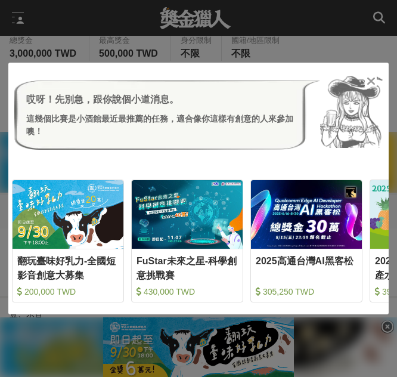
scroll to position [394, 0]
click at [370, 76] on icon at bounding box center [371, 81] width 9 height 12
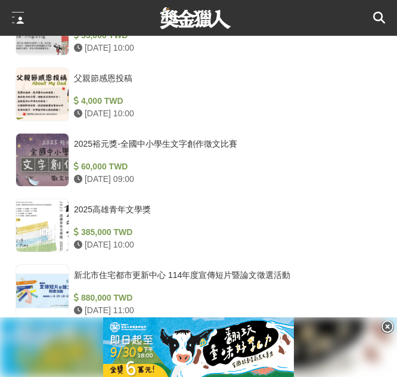
scroll to position [1285, 0]
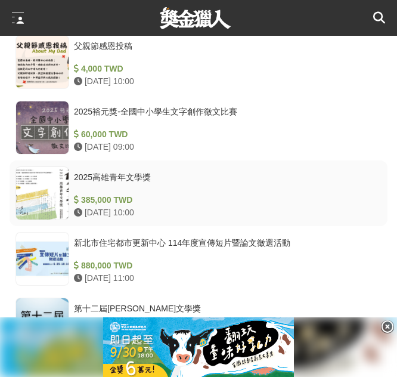
click at [126, 177] on div "2025高雄青年文學獎" at bounding box center [225, 182] width 303 height 23
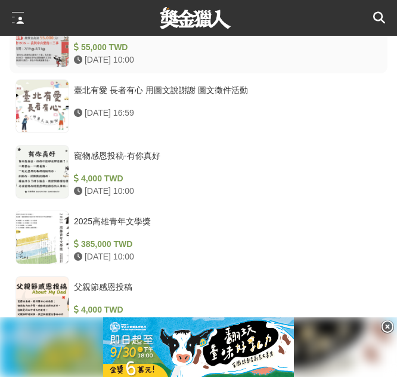
scroll to position [1488, 0]
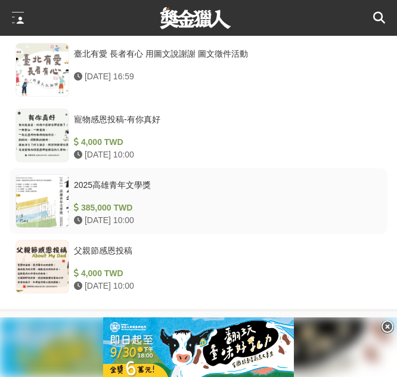
click at [115, 191] on div "2025高雄青年文學獎" at bounding box center [225, 190] width 303 height 23
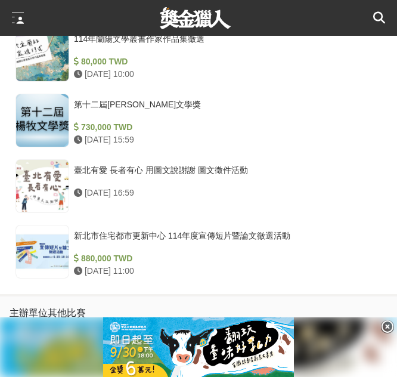
scroll to position [1503, 0]
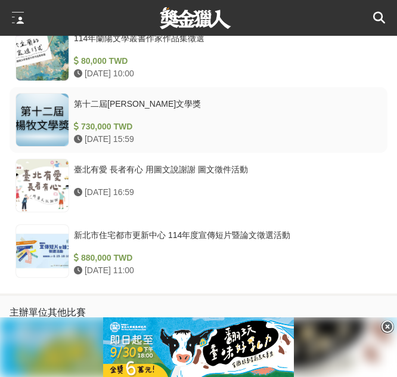
click at [125, 104] on div "第十二屆[PERSON_NAME]文學獎" at bounding box center [225, 109] width 303 height 23
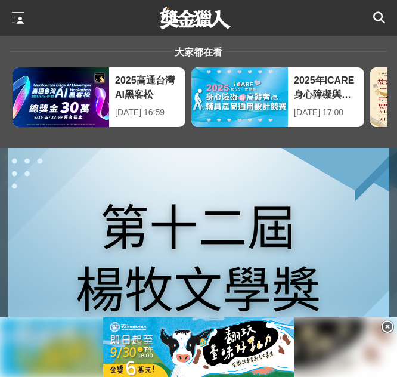
drag, startPoint x: 126, startPoint y: 138, endPoint x: 292, endPoint y: 166, distance: 168.0
click at [292, 166] on img at bounding box center [199, 266] width 382 height 236
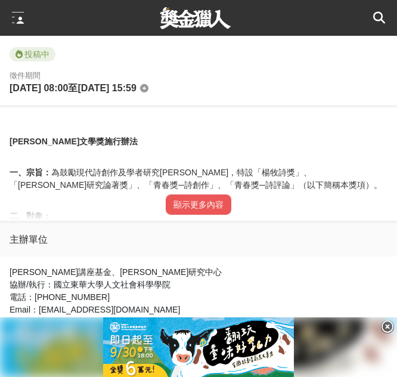
scroll to position [572, 0]
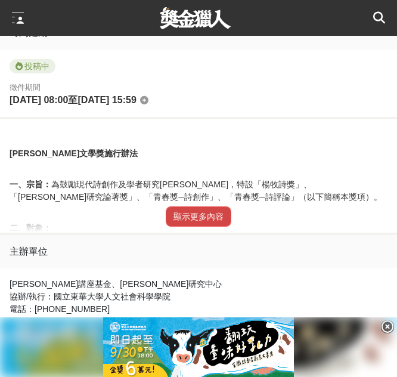
click at [195, 222] on button "顯示更多內容" at bounding box center [199, 216] width 66 height 20
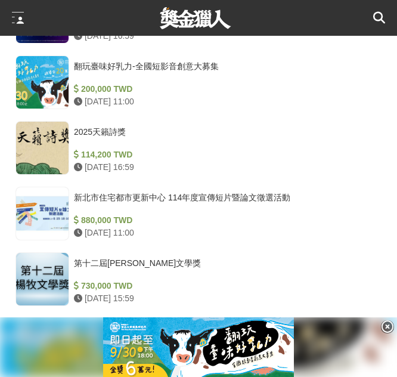
scroll to position [2779, 0]
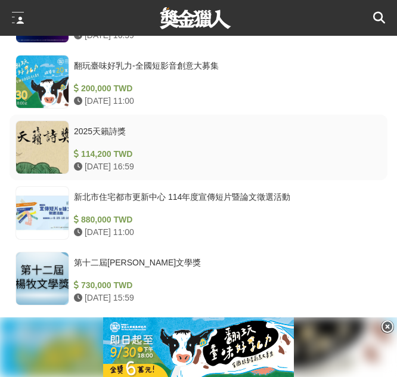
click at [84, 125] on div "2025天籟詩獎" at bounding box center [225, 136] width 303 height 23
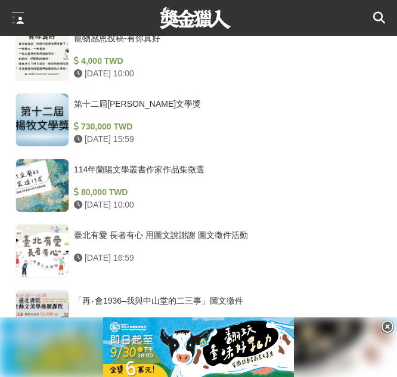
scroll to position [2481, 0]
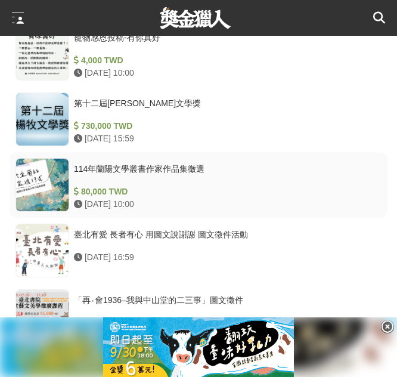
click at [161, 174] on div "114年蘭陽文學叢書作家作品集徵選" at bounding box center [225, 174] width 303 height 23
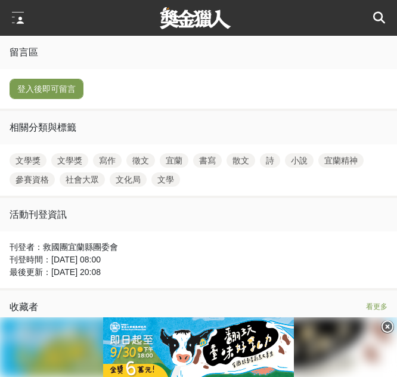
scroll to position [2743, 0]
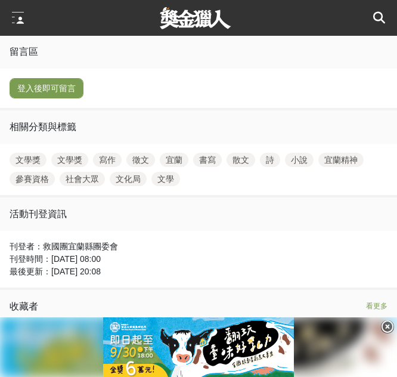
click at [78, 161] on link "文學獎" at bounding box center [69, 160] width 37 height 14
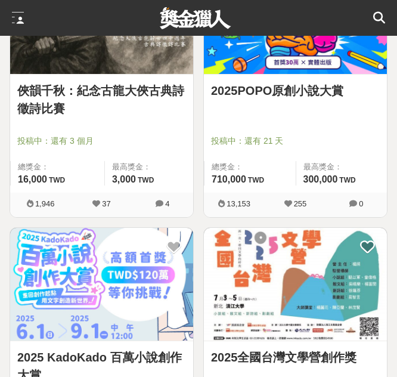
scroll to position [521, 0]
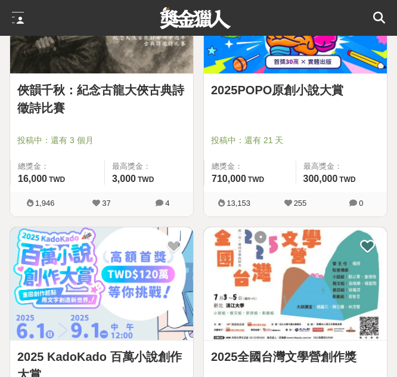
click at [333, 73] on img at bounding box center [295, 16] width 183 height 113
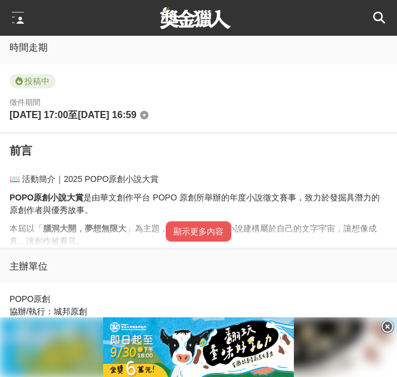
scroll to position [600, 0]
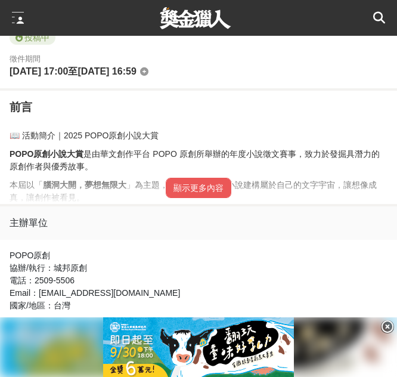
drag, startPoint x: 225, startPoint y: 177, endPoint x: 207, endPoint y: 190, distance: 22.7
click at [207, 190] on button "顯示更多內容" at bounding box center [199, 188] width 66 height 20
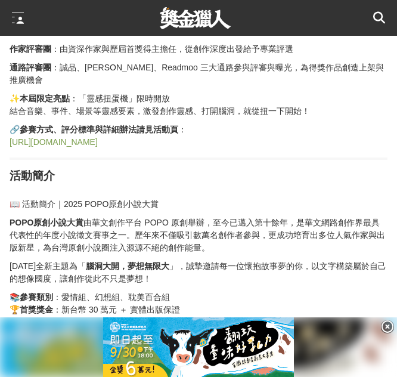
scroll to position [843, 0]
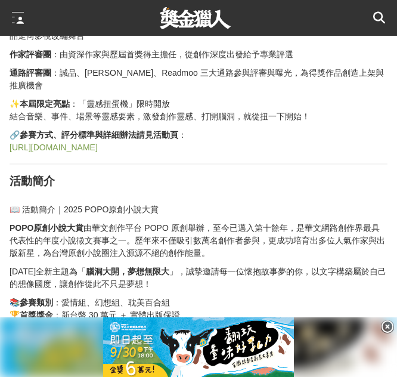
click at [189, 174] on h2 "活動簡介" at bounding box center [199, 181] width 378 height 14
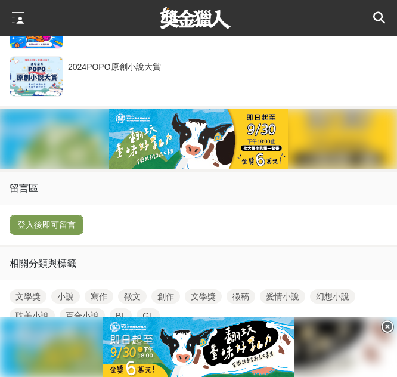
scroll to position [4001, 0]
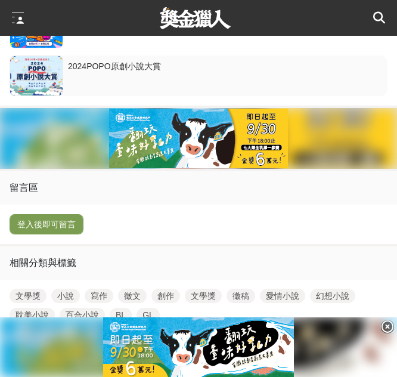
click at [123, 83] on div "2024POPO原創小說大賞" at bounding box center [225, 71] width 315 height 23
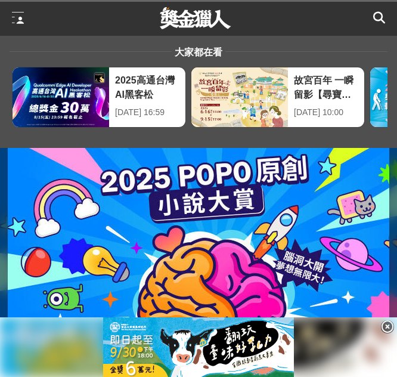
click at [180, 144] on div "大家都在看 2025高通台灣AI黑客松 [DATE] 16:59 故宮百年 一瞬留影【尋寶記】 [DATE] 10:00 [DATE]ICARE身心障礙與高齡…" at bounding box center [198, 92] width 397 height 112
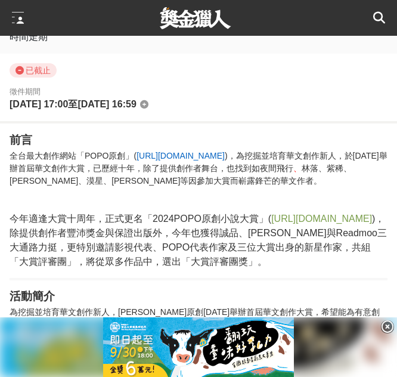
scroll to position [638, 0]
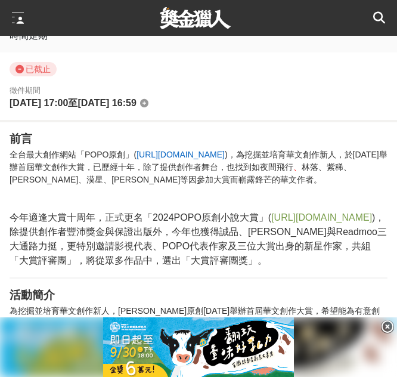
click at [180, 144] on h2 "前言" at bounding box center [199, 139] width 378 height 14
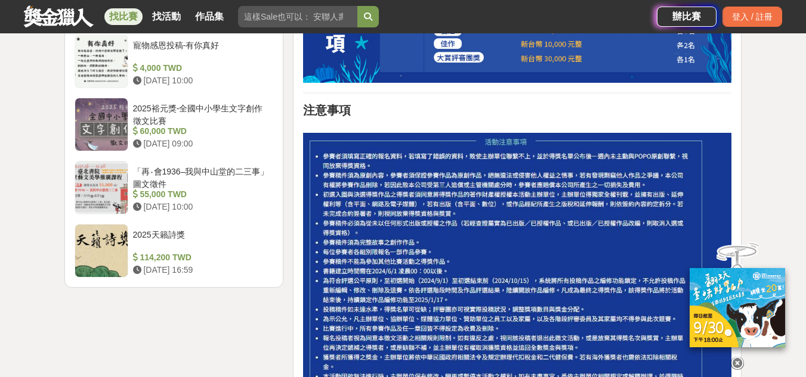
scroll to position [1542, 0]
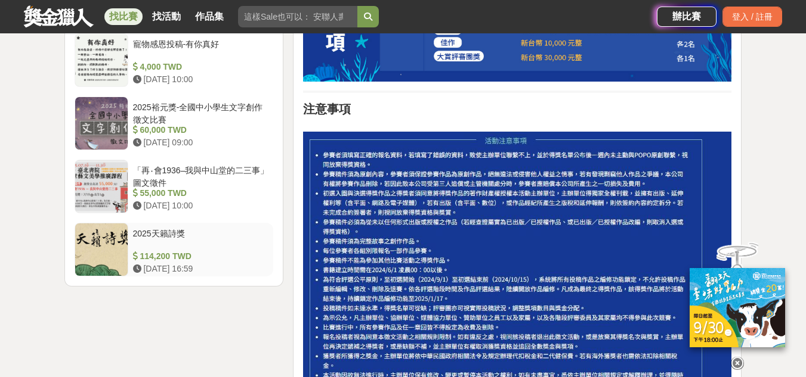
click at [153, 234] on div "2025天籟詩獎" at bounding box center [201, 239] width 136 height 23
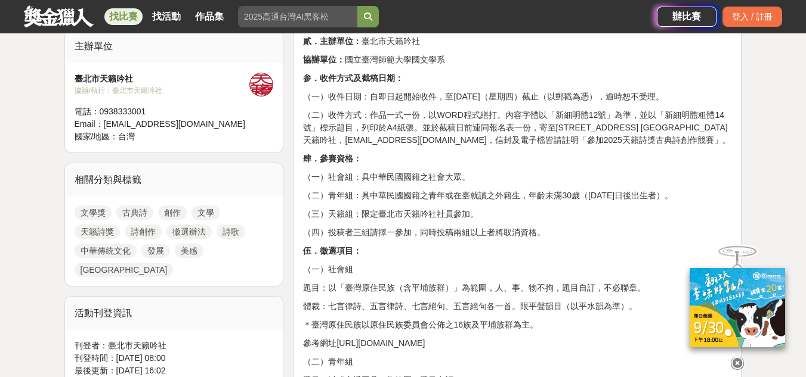
scroll to position [491, 0]
click at [212, 219] on link "文學" at bounding box center [205, 212] width 29 height 14
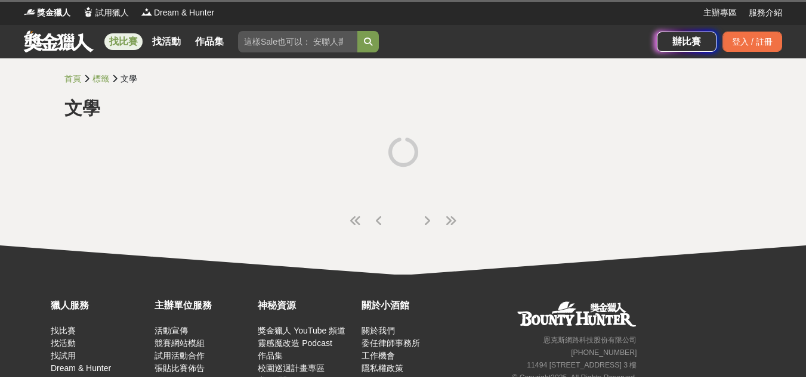
click at [129, 44] on link "找比賽" at bounding box center [123, 41] width 38 height 17
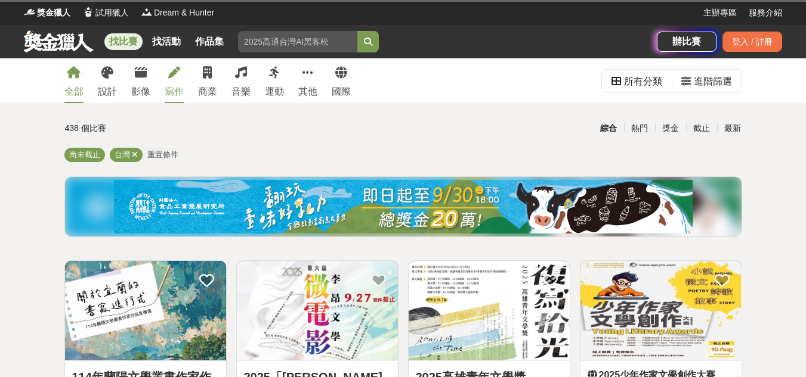
click at [171, 92] on div "寫作" at bounding box center [174, 92] width 19 height 14
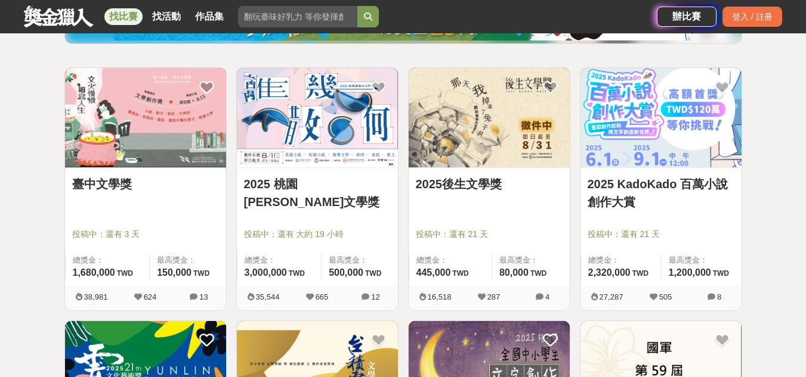
scroll to position [194, 0]
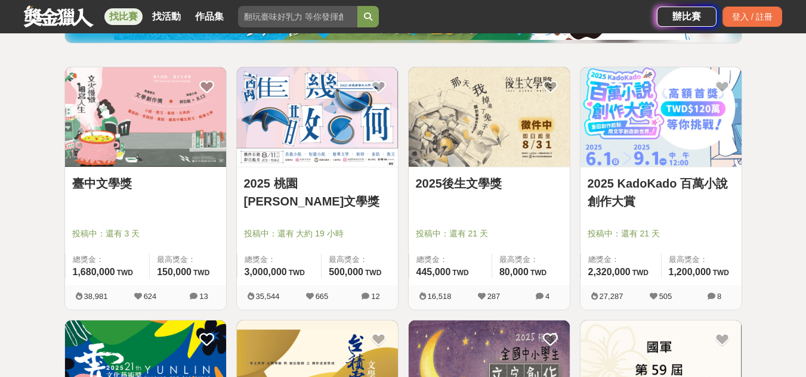
click at [101, 185] on link "臺中文學獎" at bounding box center [145, 184] width 147 height 18
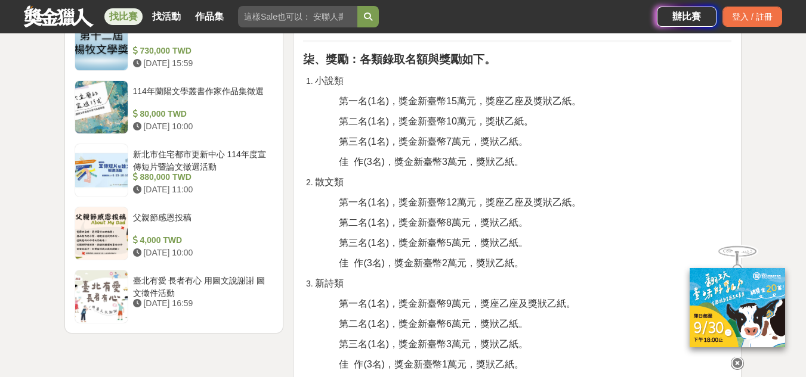
scroll to position [1427, 0]
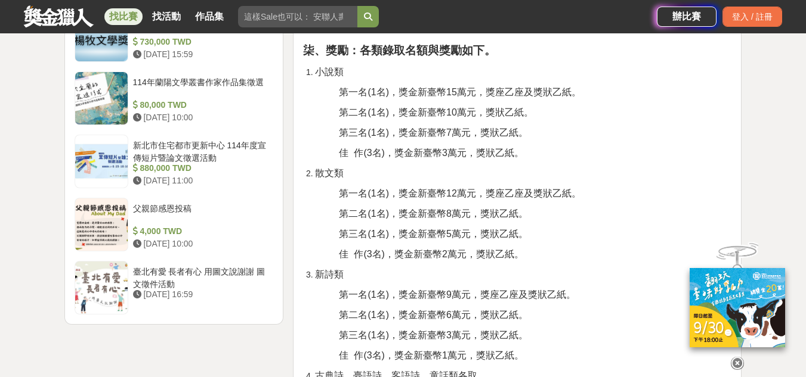
drag, startPoint x: 288, startPoint y: 196, endPoint x: 534, endPoint y: 228, distance: 248.4
click at [534, 228] on p "第三名(1名)，獎金新臺幣5萬元，獎狀乙紙。" at bounding box center [535, 234] width 392 height 14
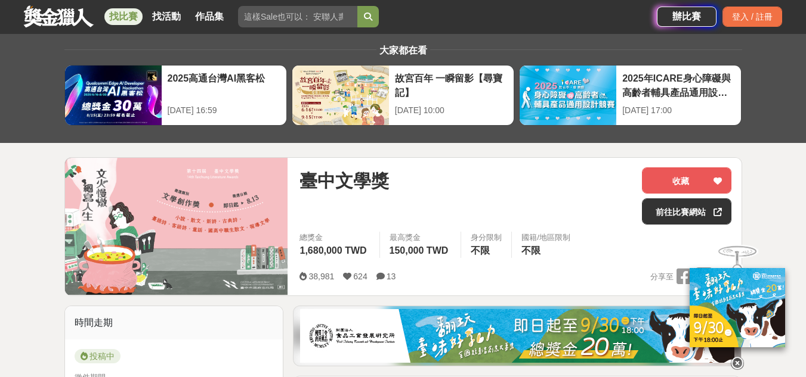
scroll to position [0, 0]
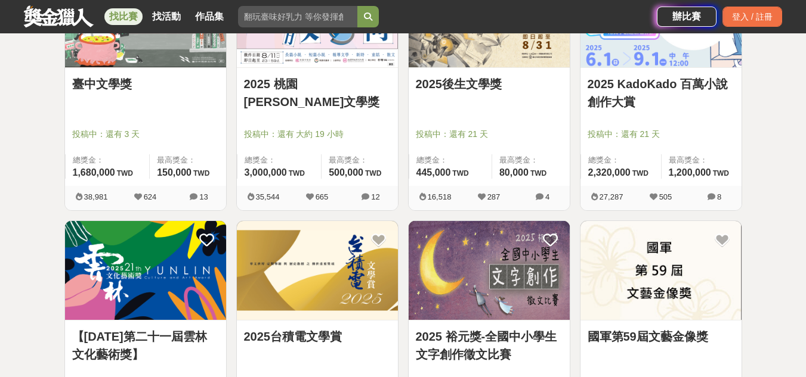
scroll to position [293, 0]
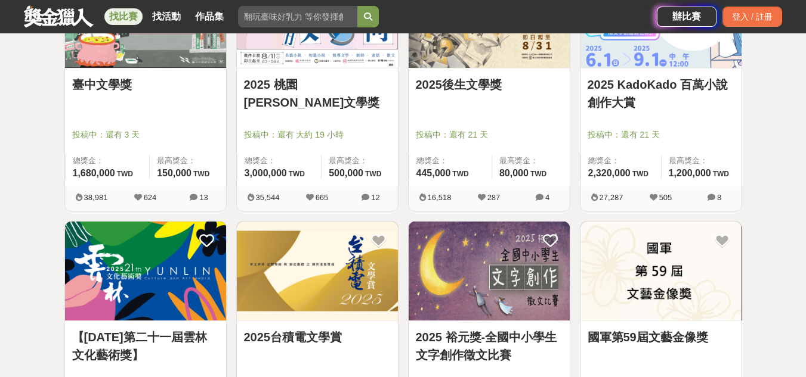
click at [608, 76] on link "2025 KadoKado 百萬小說創作大賞" at bounding box center [660, 94] width 147 height 36
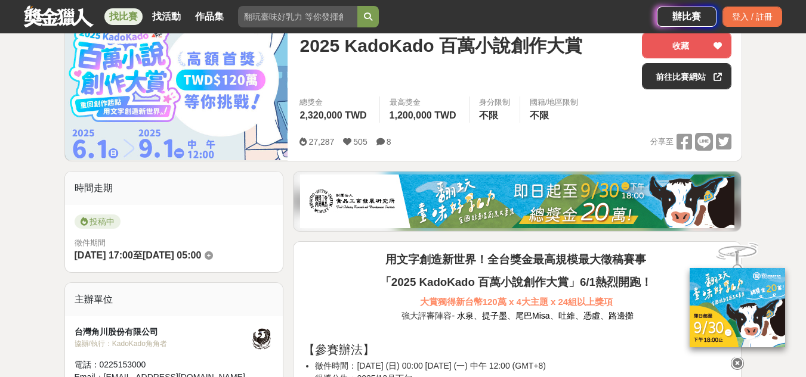
scroll to position [92, 0]
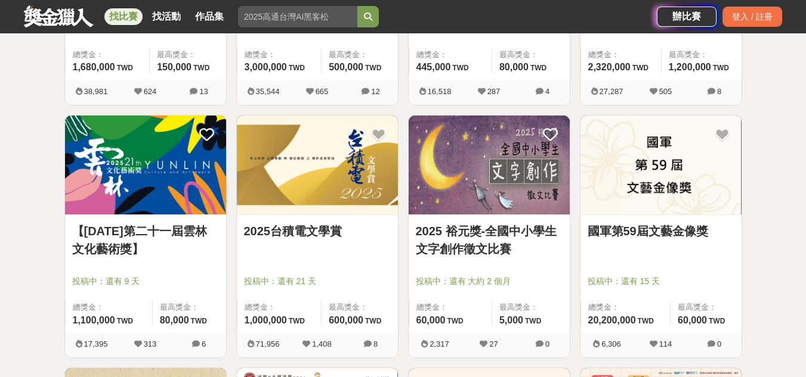
scroll to position [399, 0]
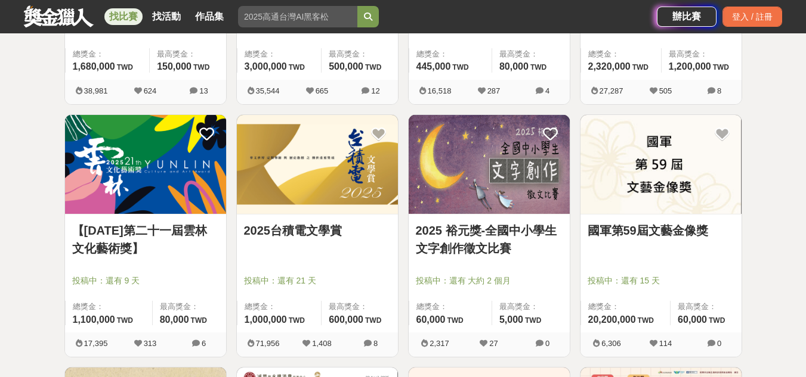
click at [155, 225] on link "【114年第二十一屆雲林文化藝術獎】" at bounding box center [145, 240] width 147 height 36
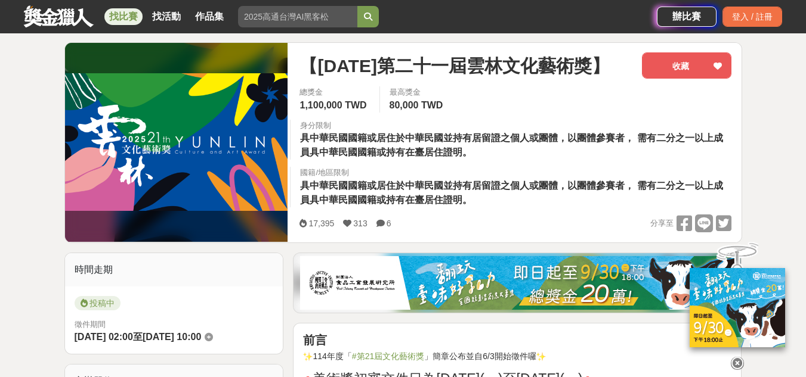
scroll to position [140, 0]
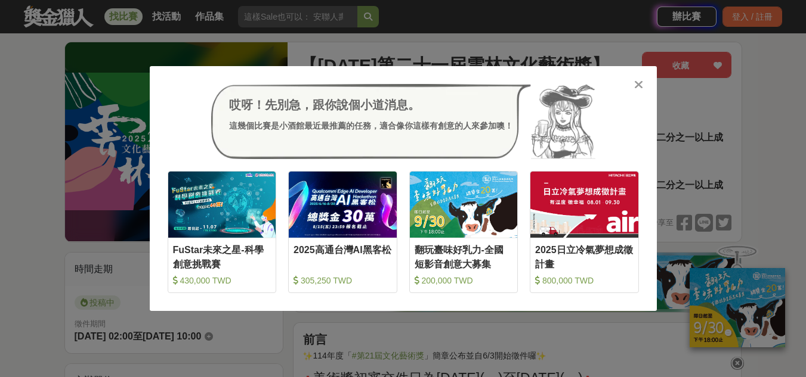
click at [638, 86] on icon at bounding box center [638, 85] width 9 height 12
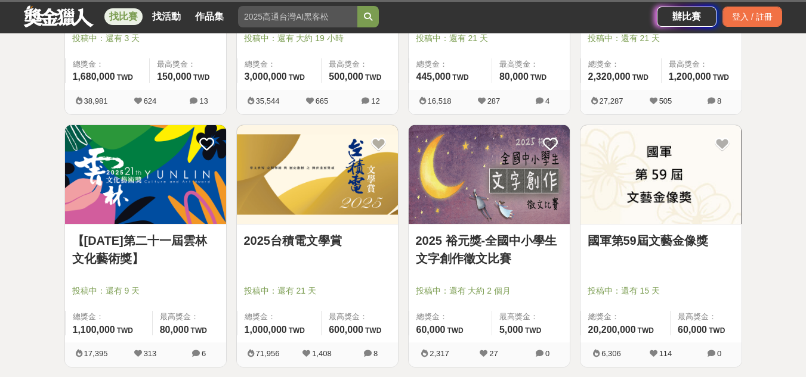
scroll to position [399, 0]
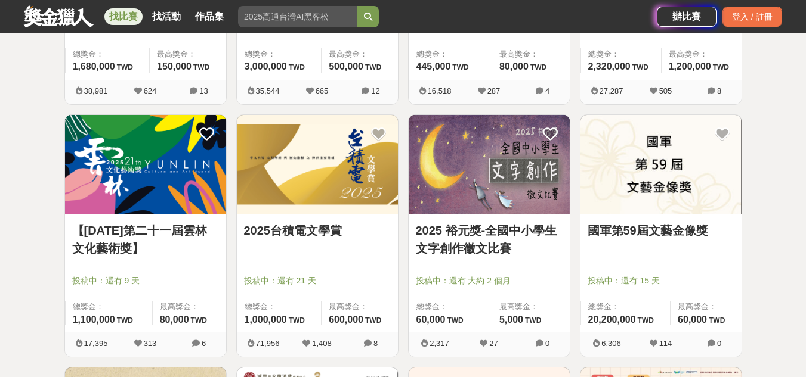
click at [284, 225] on link "2025台積電文學賞" at bounding box center [317, 231] width 147 height 18
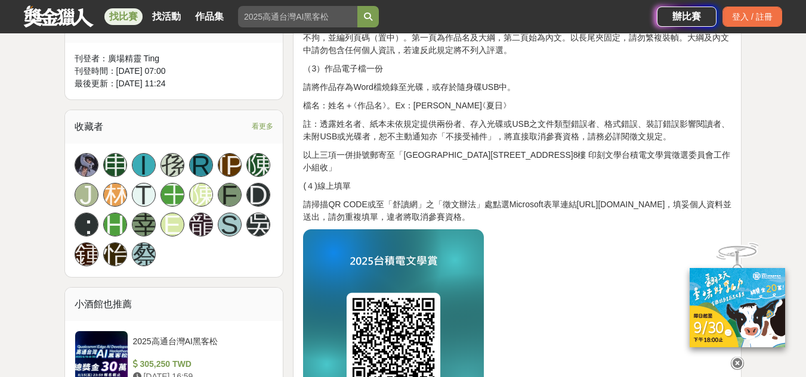
scroll to position [720, 0]
drag, startPoint x: 358, startPoint y: 159, endPoint x: 619, endPoint y: 182, distance: 262.1
click at [619, 182] on p "(４)線上填單" at bounding box center [517, 185] width 428 height 13
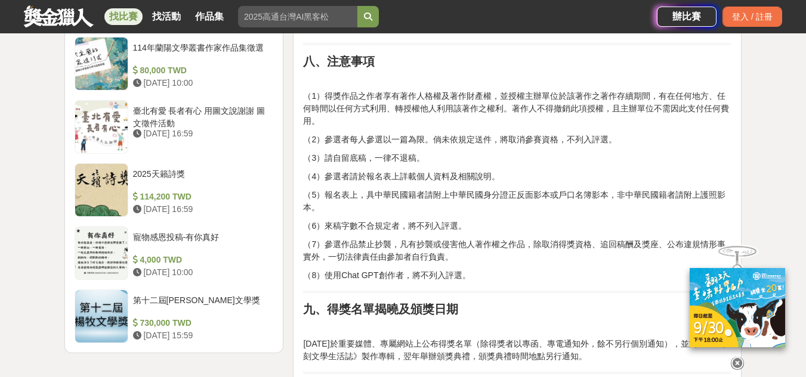
scroll to position [1457, 0]
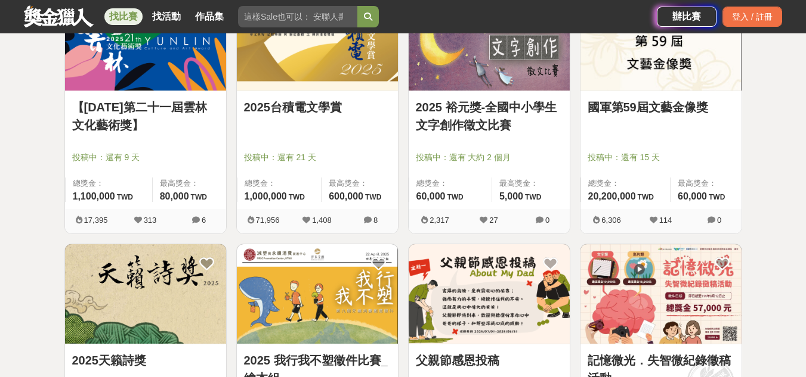
scroll to position [524, 0]
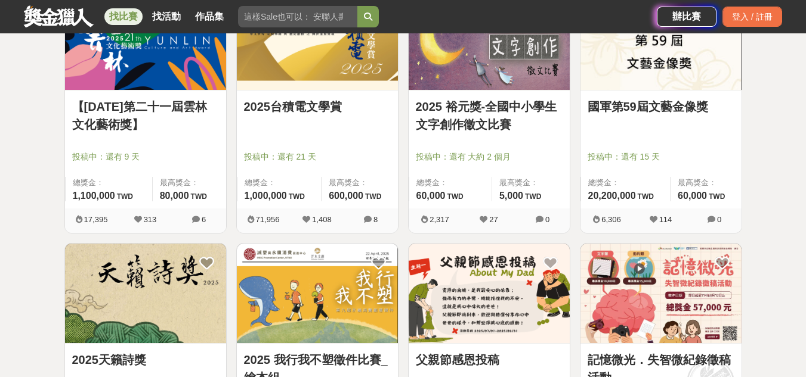
click at [657, 106] on link "國軍第59屆文藝金像獎" at bounding box center [660, 107] width 147 height 18
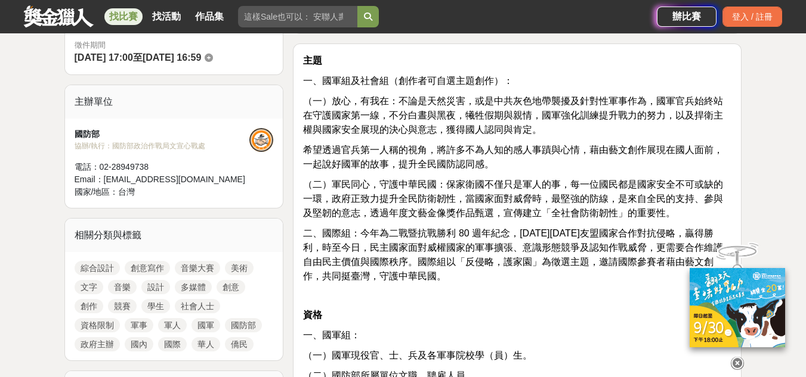
scroll to position [356, 0]
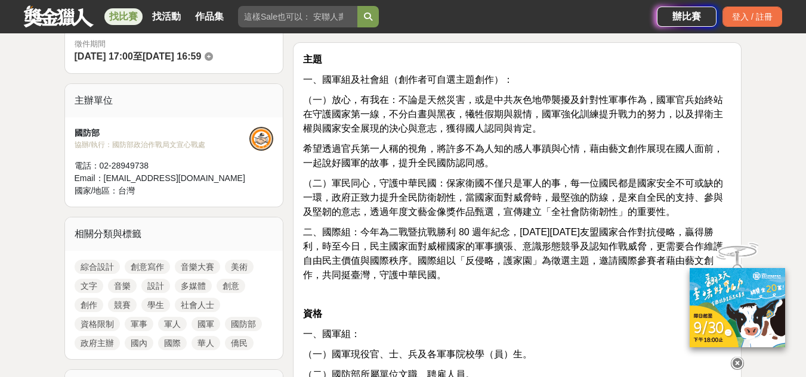
drag, startPoint x: 332, startPoint y: 243, endPoint x: 438, endPoint y: 303, distance: 122.8
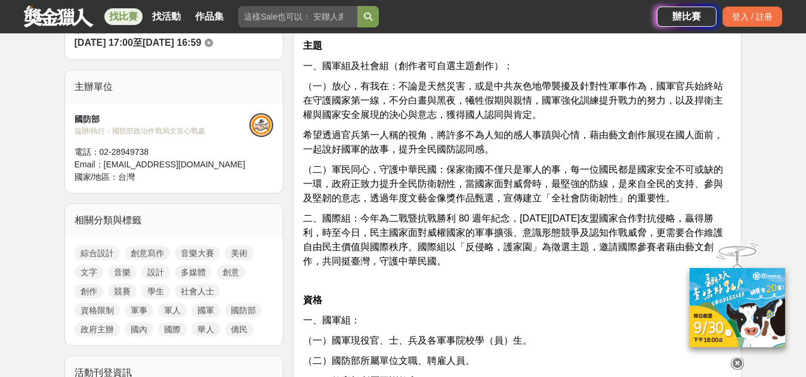
scroll to position [370, 0]
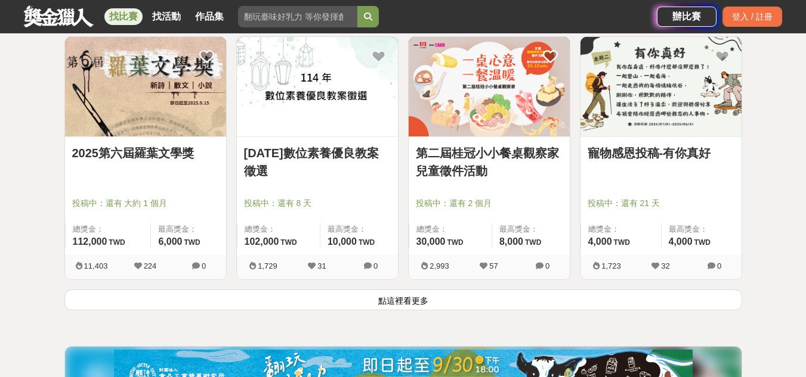
scroll to position [1491, 0]
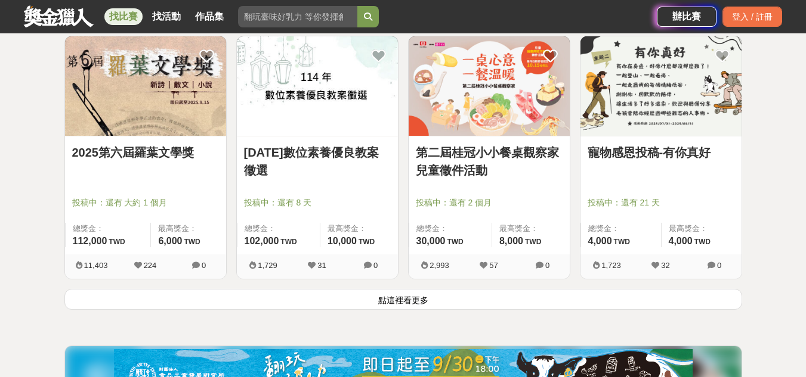
click at [138, 141] on div "2025第六屆羅葉文學獎 投稿中：還有 大約 1 個月 總獎金： 112,000 112,000 TWD 最高獎金： 6,000 TWD" at bounding box center [145, 196] width 161 height 118
click at [131, 151] on link "2025第六屆羅葉文學獎" at bounding box center [145, 153] width 147 height 18
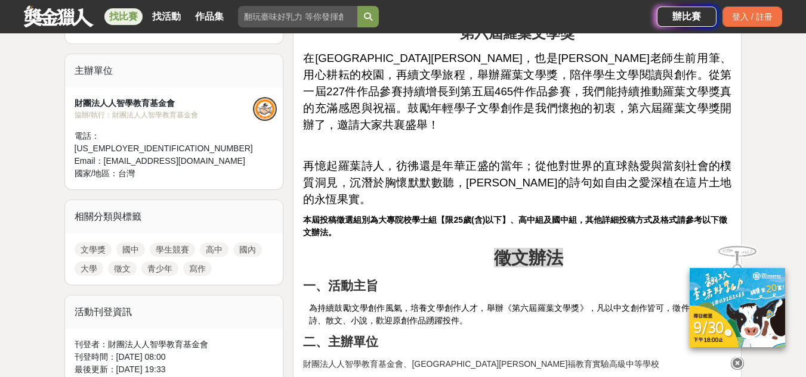
scroll to position [389, 0]
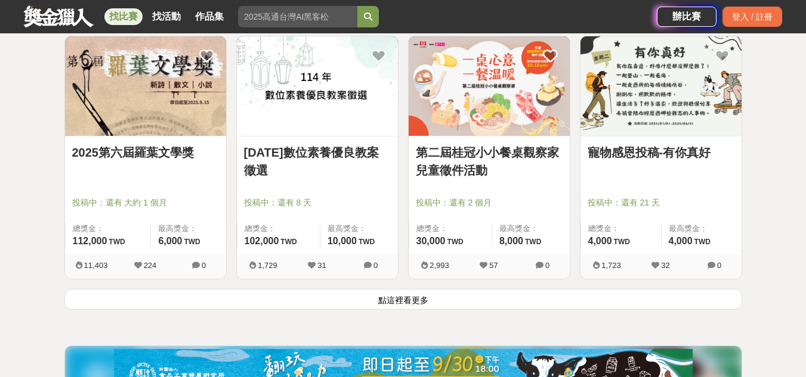
scroll to position [1492, 0]
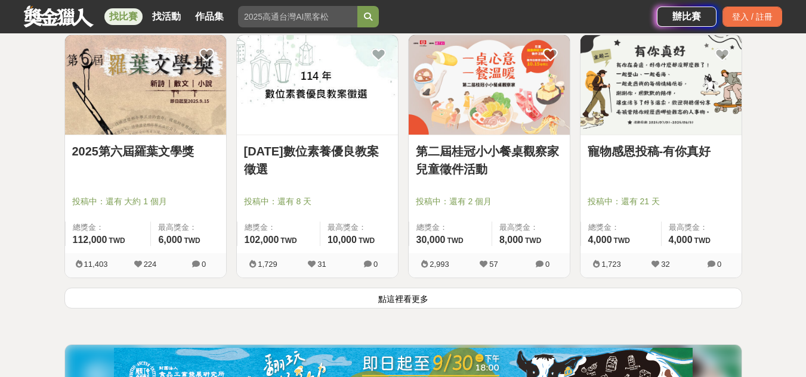
click at [381, 296] on button "點這裡看更多" at bounding box center [402, 298] width 677 height 21
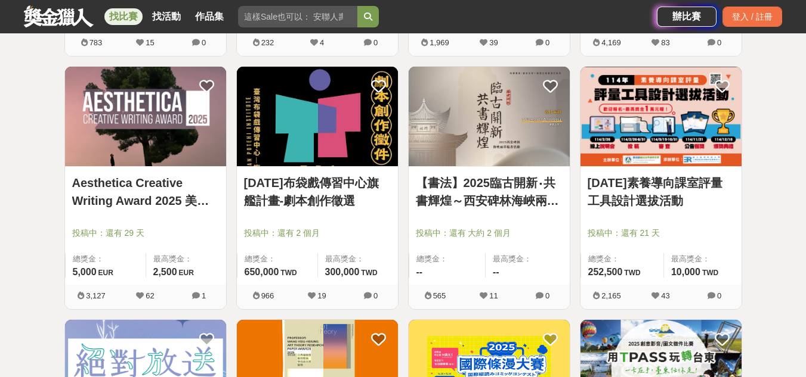
scroll to position [2727, 0]
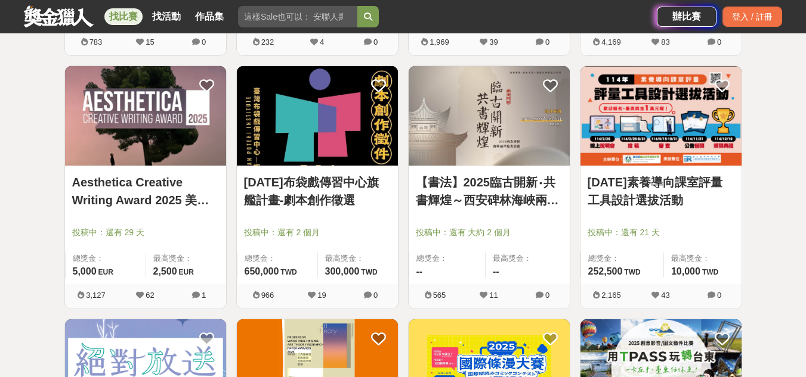
click at [98, 190] on link "Aesthetica Creative Writing Award 2025 美學創意寫作獎" at bounding box center [145, 192] width 147 height 36
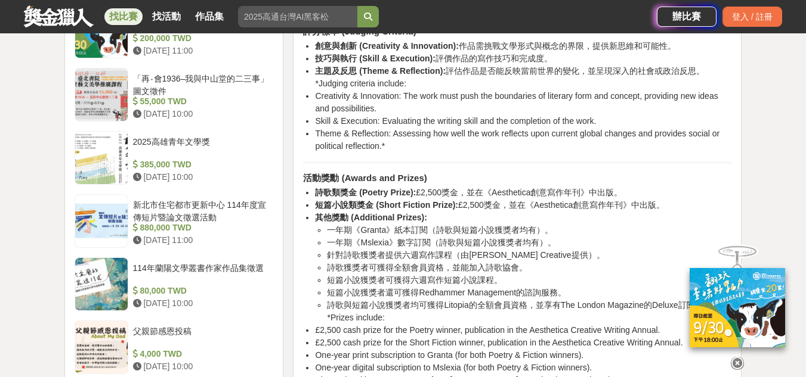
scroll to position [1078, 0]
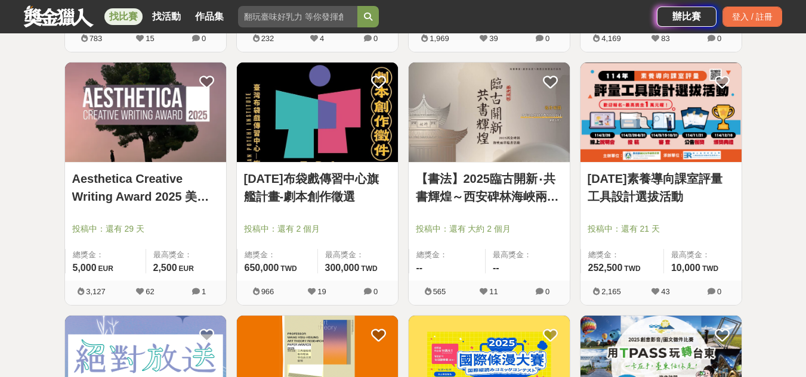
scroll to position [2731, 0]
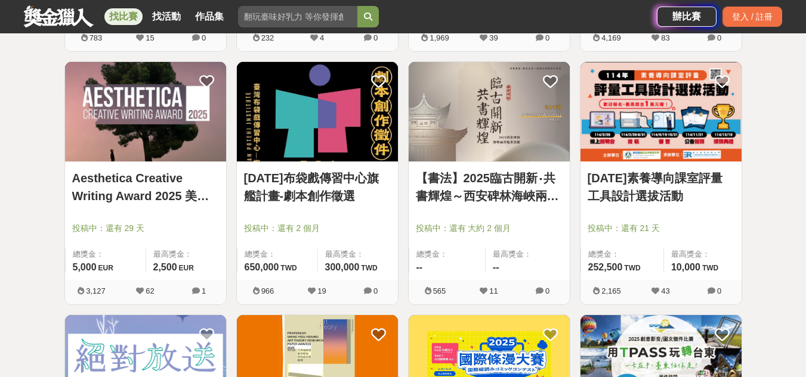
click at [321, 172] on link "114年布袋戲傳習中心旗艦計畫-劇本創作徵選" at bounding box center [317, 187] width 147 height 36
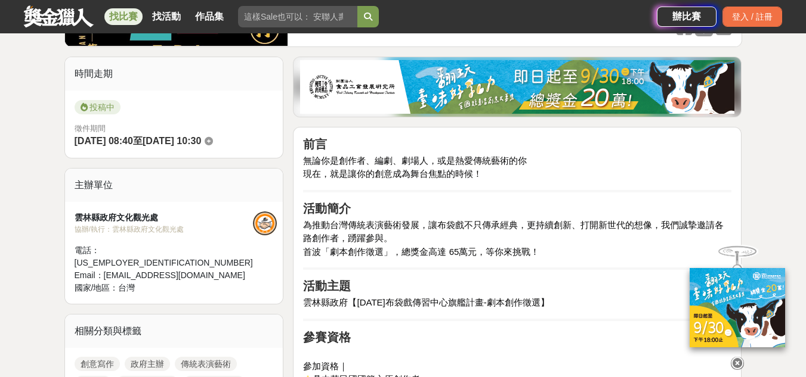
scroll to position [275, 0]
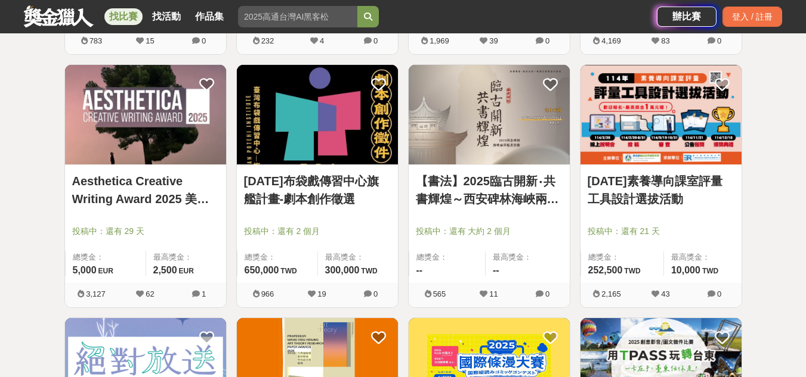
scroll to position [2731, 0]
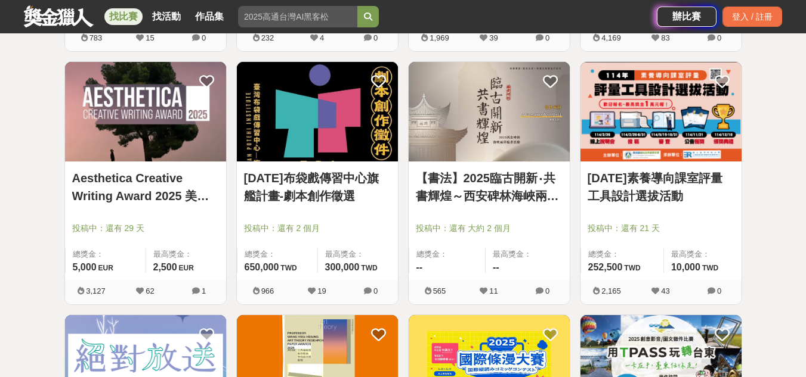
click at [385, 246] on div "114年布袋戲傳習中心旗艦計畫-劇本創作徵選 投稿中：還有 2 個月 總獎金： 650,000 650,000 TWD 最高獎金： 300,000 TWD" at bounding box center [317, 221] width 161 height 118
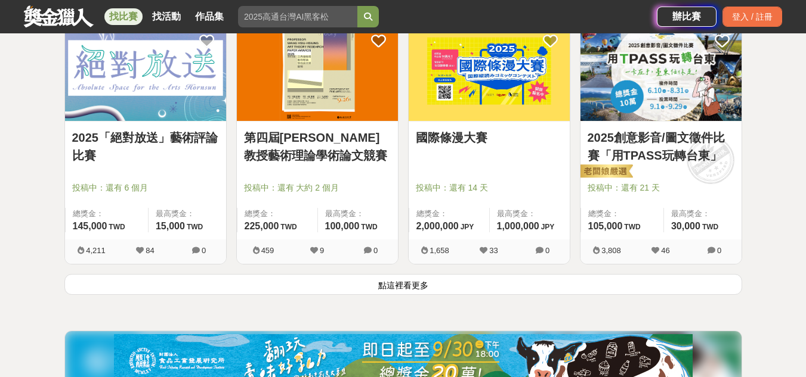
scroll to position [3025, 0]
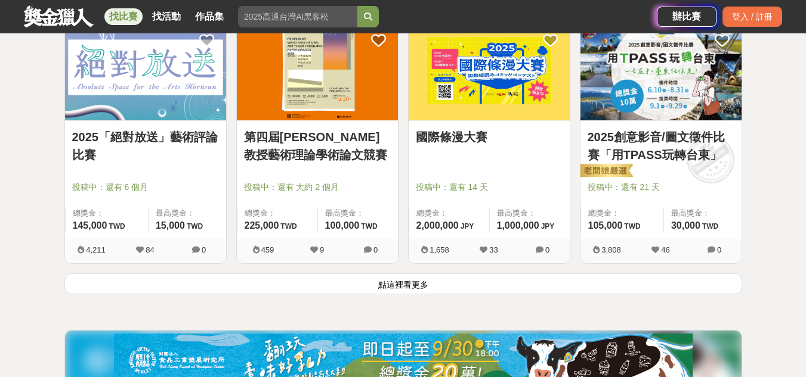
click at [387, 289] on button "點這裡看更多" at bounding box center [402, 284] width 677 height 21
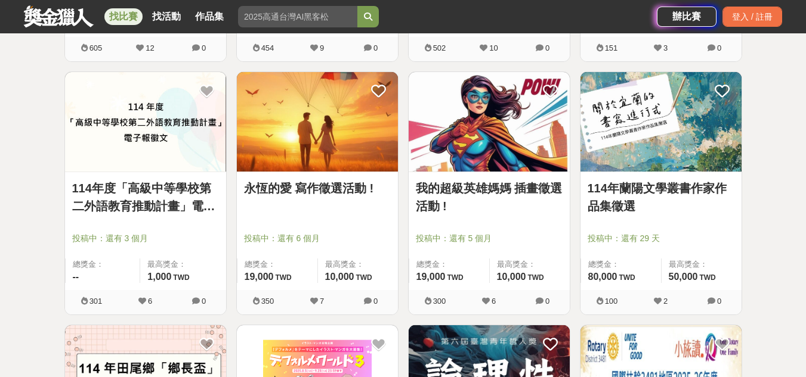
scroll to position [3734, 0]
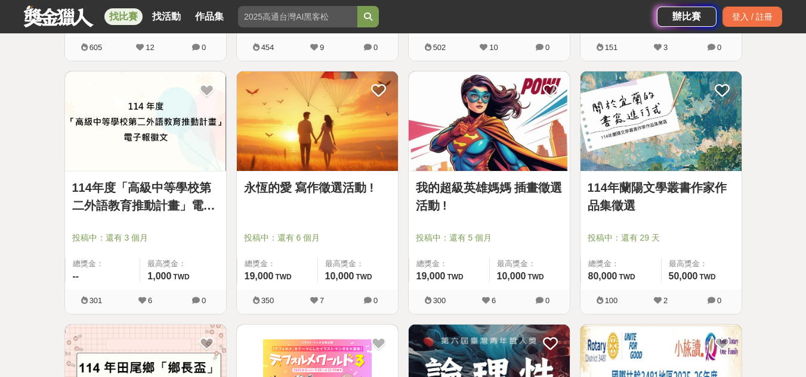
click at [325, 192] on link "永恆的愛 寫作徵選活動 !" at bounding box center [317, 188] width 147 height 18
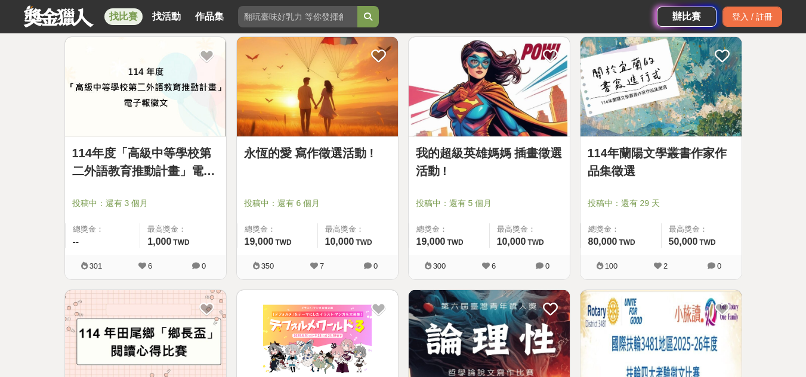
scroll to position [3770, 0]
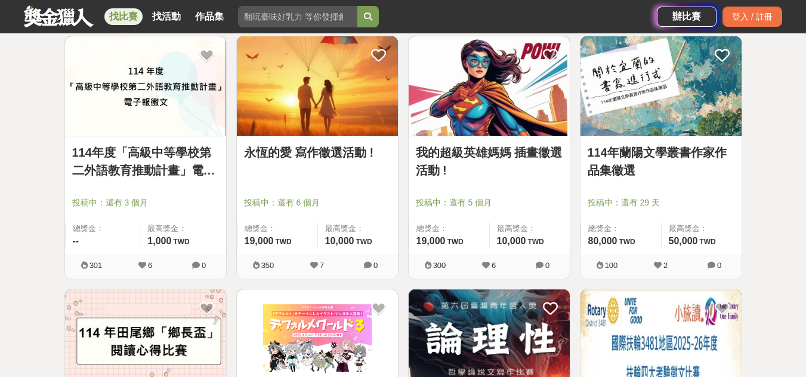
click at [654, 157] on link "114年蘭陽文學叢書作家作品集徵選" at bounding box center [660, 162] width 147 height 36
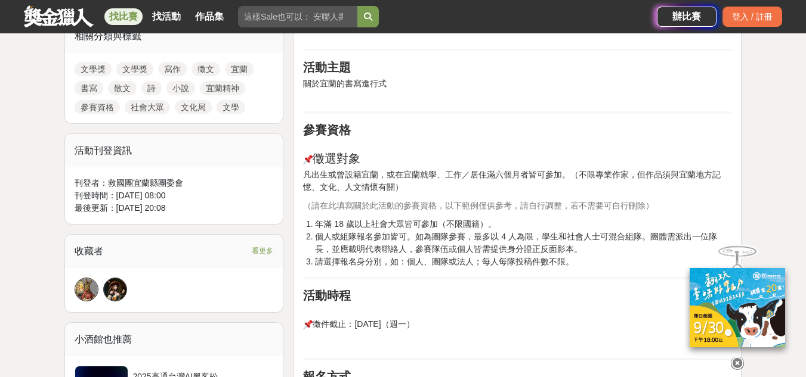
scroll to position [586, 0]
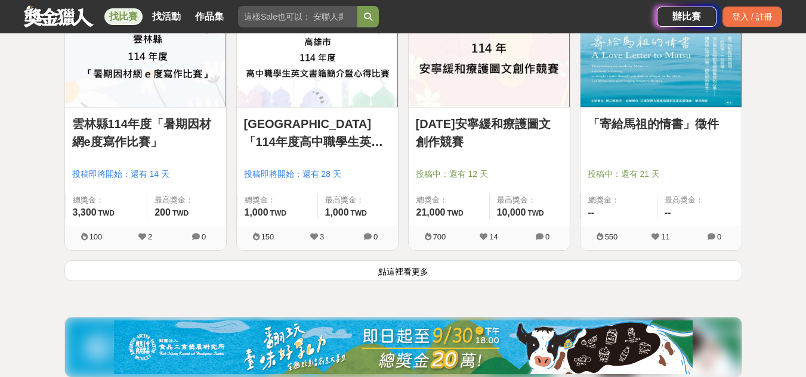
scroll to position [4558, 0]
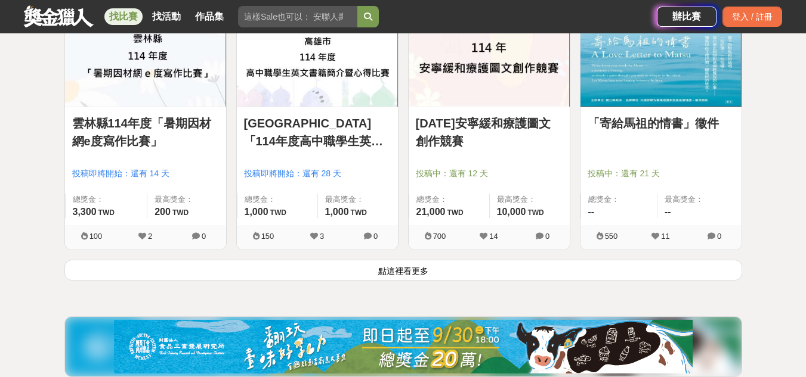
click at [424, 266] on button "點這裡看更多" at bounding box center [402, 270] width 677 height 21
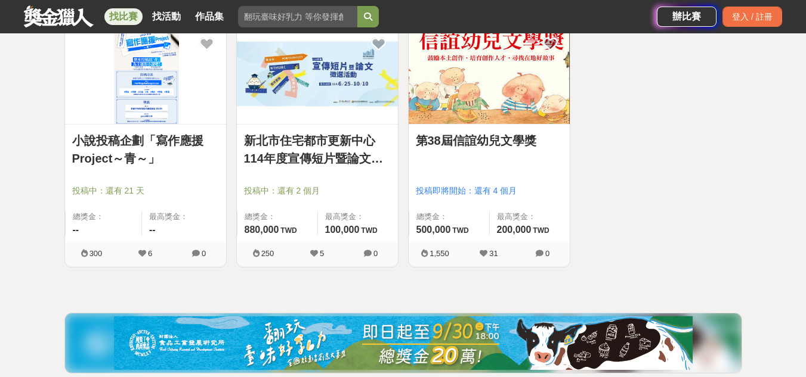
scroll to position [5554, 0]
